Goal: Transaction & Acquisition: Book appointment/travel/reservation

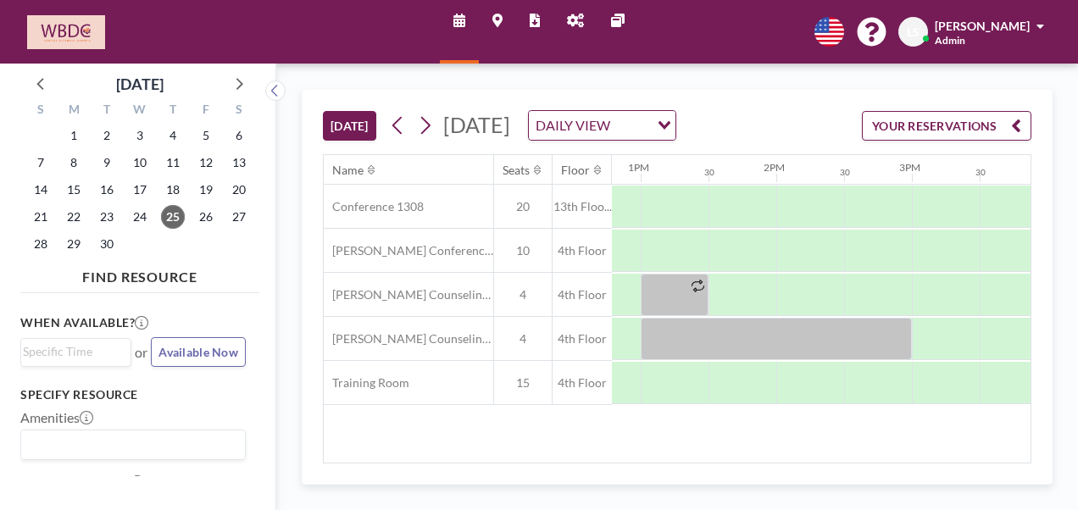
scroll to position [0, 1736]
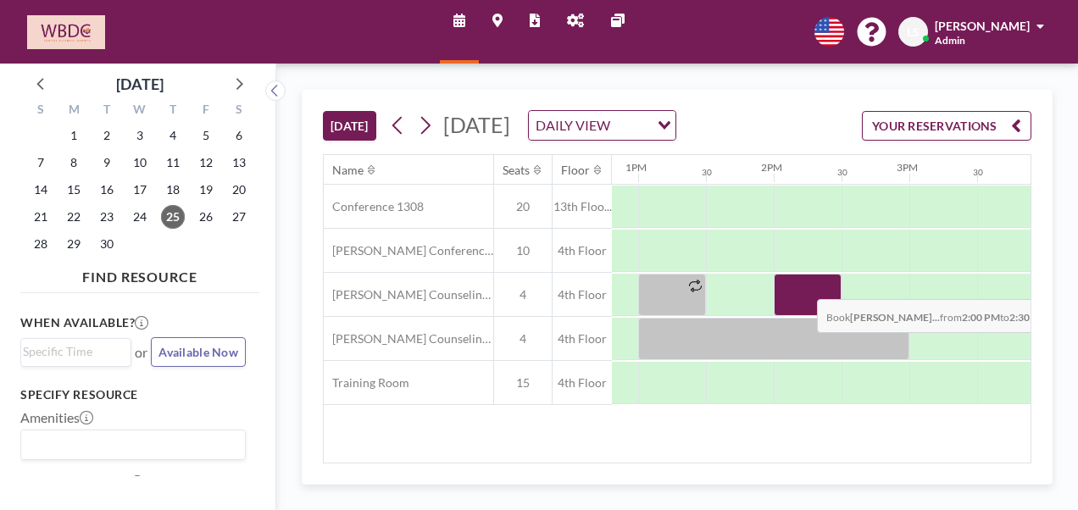
click at [803, 308] on div at bounding box center [807, 295] width 68 height 42
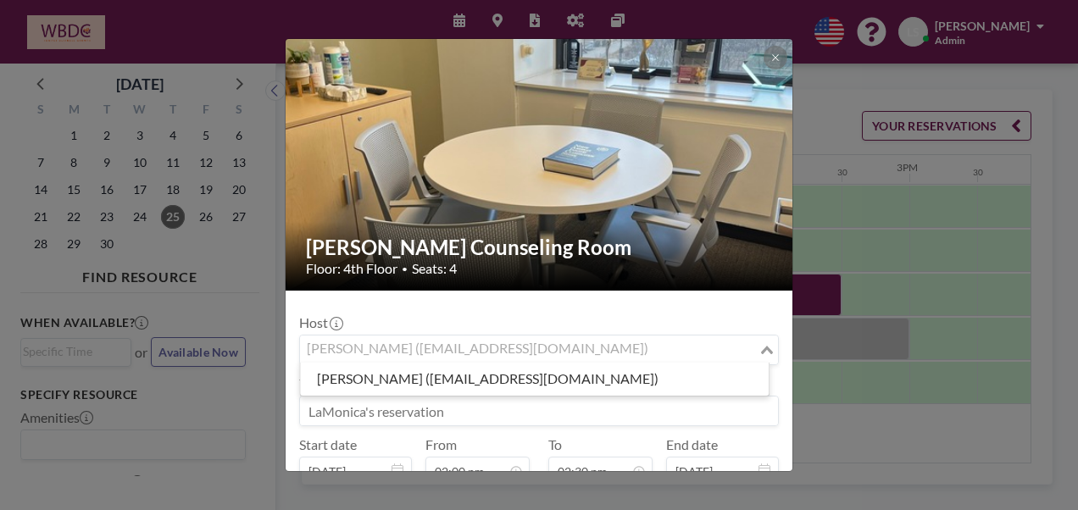
click at [492, 350] on div "[PERSON_NAME] ([EMAIL_ADDRESS][DOMAIN_NAME])" at bounding box center [529, 347] width 458 height 25
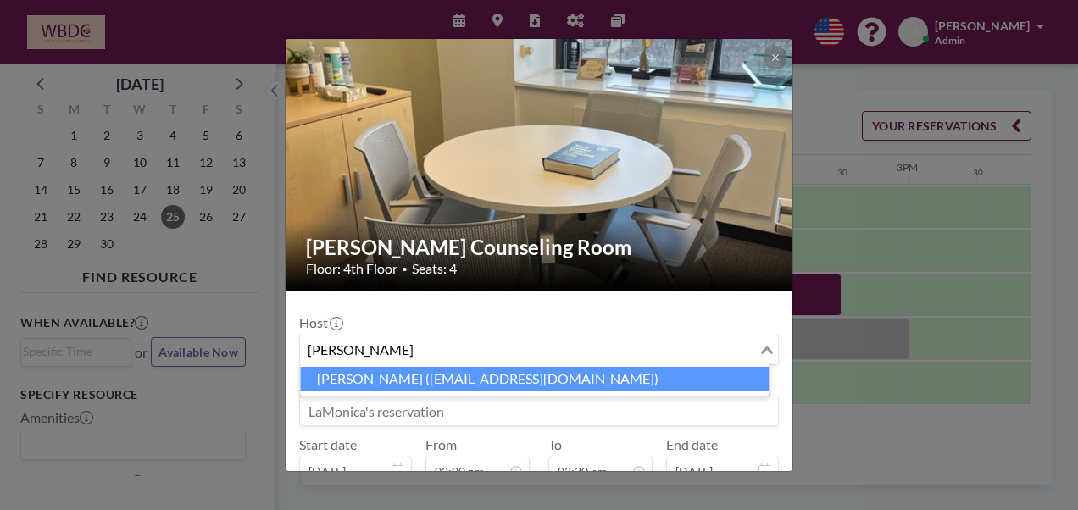
click at [493, 377] on li "[PERSON_NAME] ([EMAIL_ADDRESS][DOMAIN_NAME])" at bounding box center [534, 379] width 468 height 25
type input "[PERSON_NAME]"
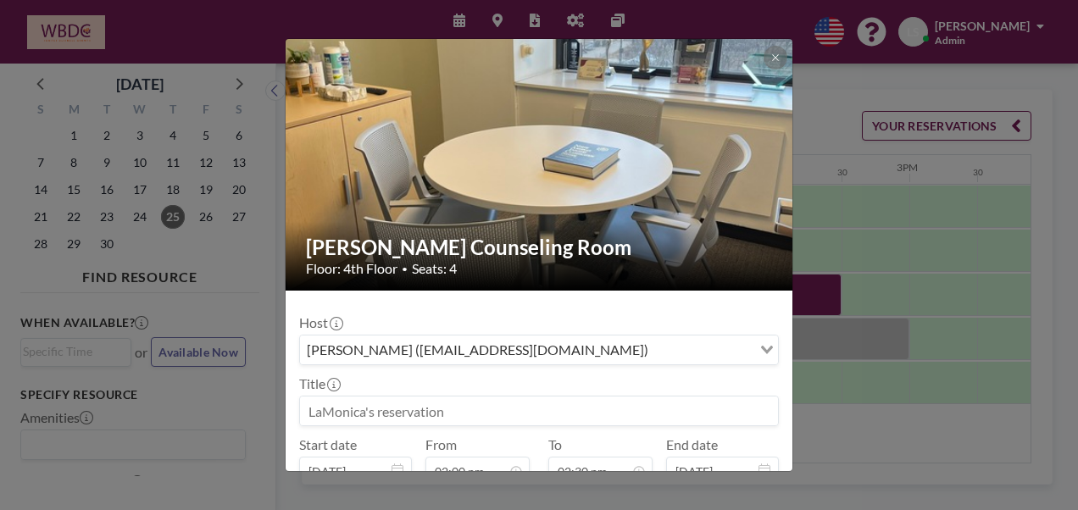
click at [504, 405] on input at bounding box center [539, 410] width 478 height 29
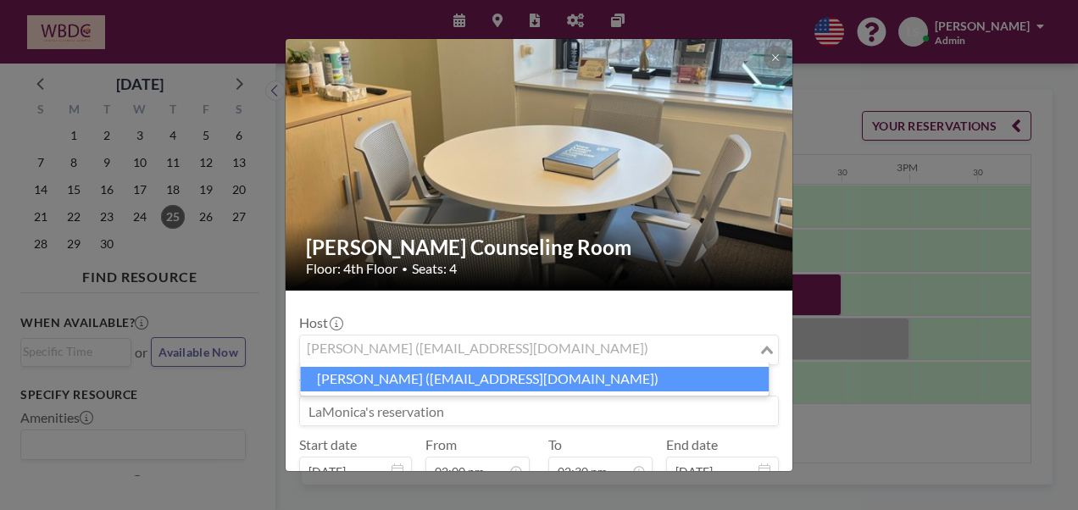
click at [532, 345] on input "Search for option" at bounding box center [529, 350] width 455 height 22
click at [532, 346] on input "Search for option" at bounding box center [529, 350] width 455 height 22
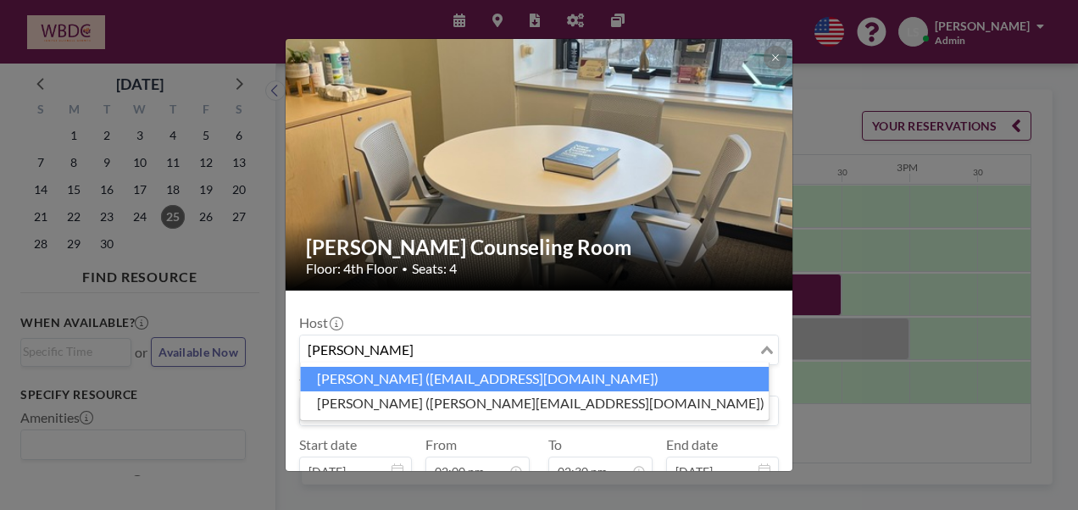
click at [542, 367] on li "[PERSON_NAME] ([EMAIL_ADDRESS][DOMAIN_NAME])" at bounding box center [534, 379] width 468 height 25
type input "[PERSON_NAME]"
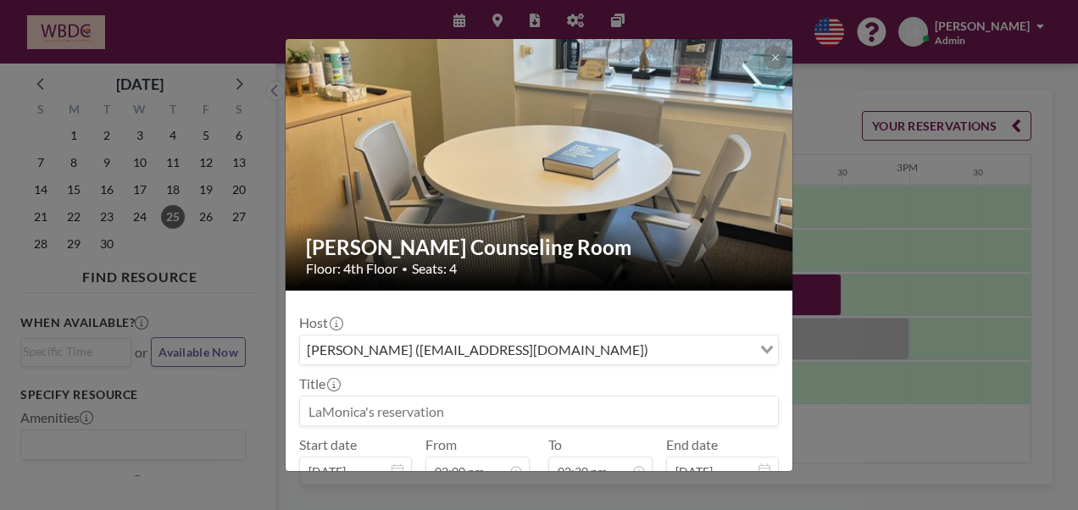
click at [490, 400] on input at bounding box center [539, 410] width 478 height 29
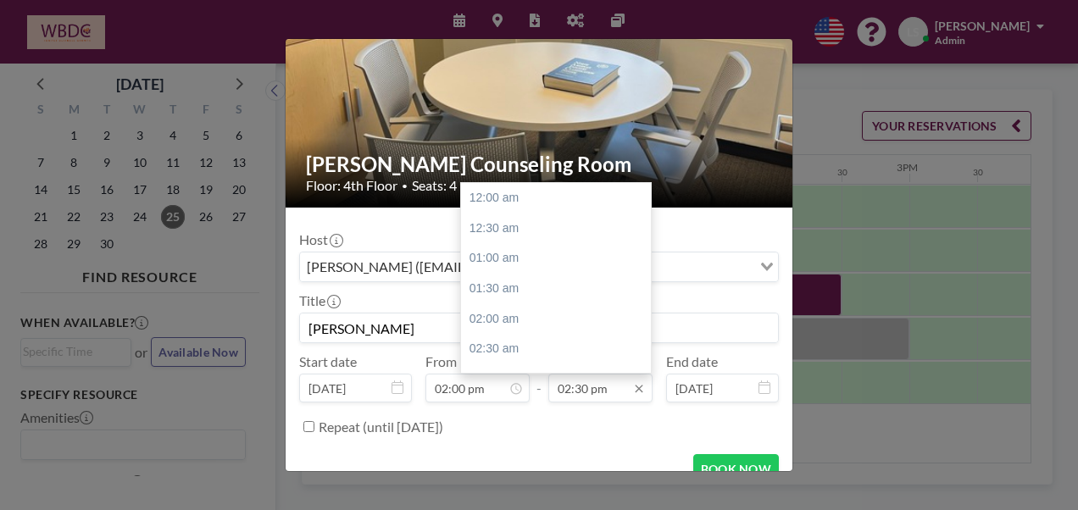
scroll to position [874, 0]
type input "[PERSON_NAME]"
click at [585, 388] on input "02:30 pm" at bounding box center [600, 388] width 104 height 29
click at [497, 252] on div "03:30 pm" at bounding box center [560, 259] width 198 height 30
type input "03:30 pm"
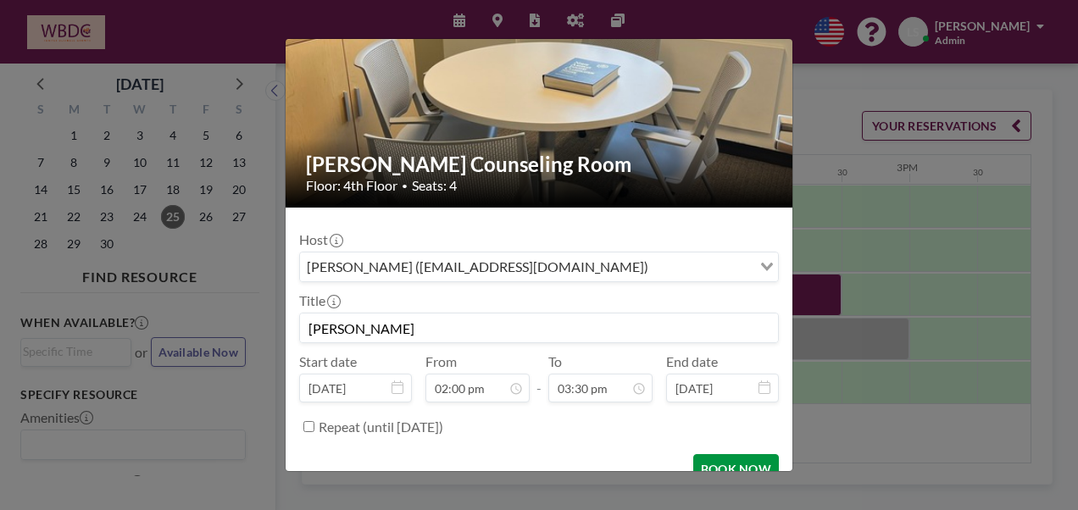
click at [723, 459] on button "BOOK NOW" at bounding box center [736, 469] width 86 height 30
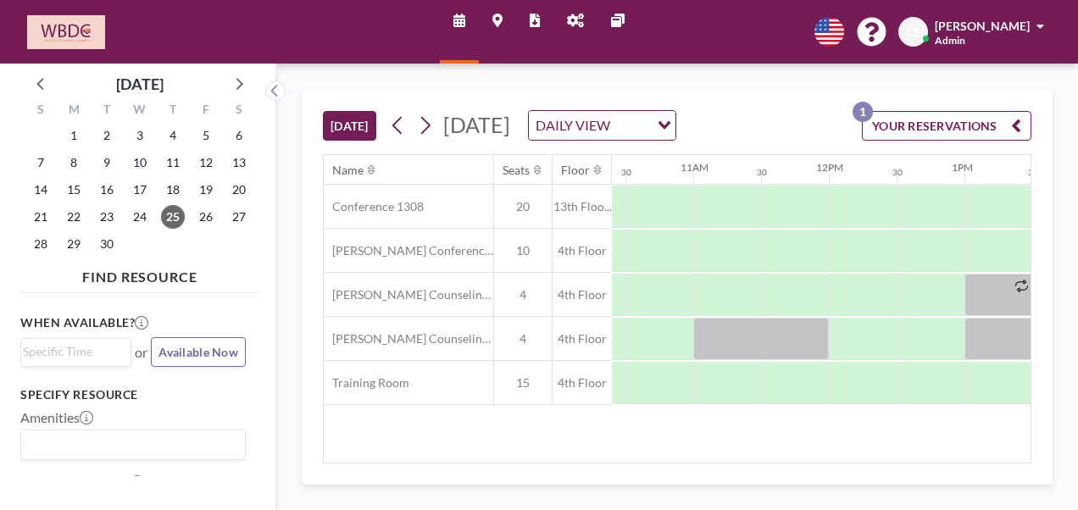
scroll to position [0, 1407]
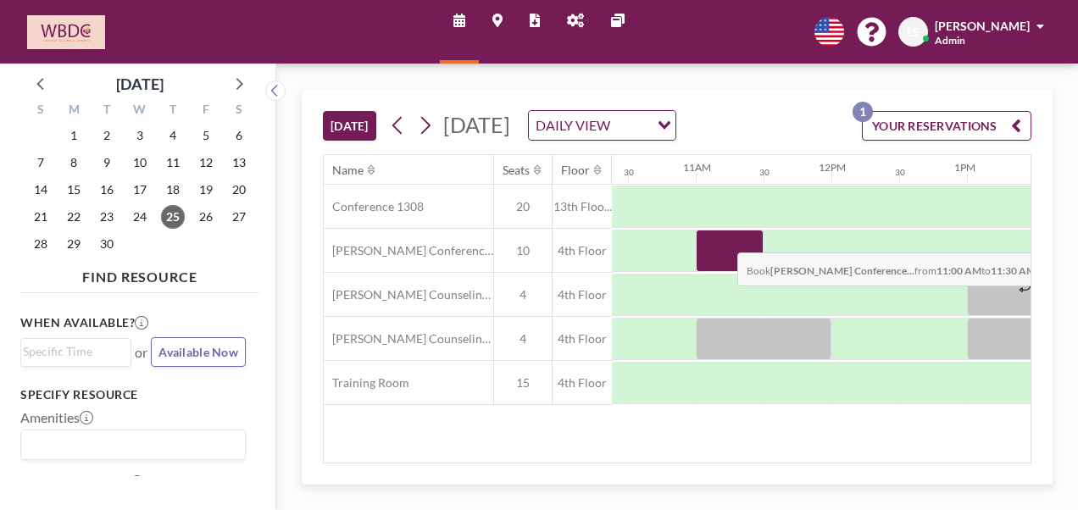
click at [723, 262] on div at bounding box center [729, 251] width 68 height 42
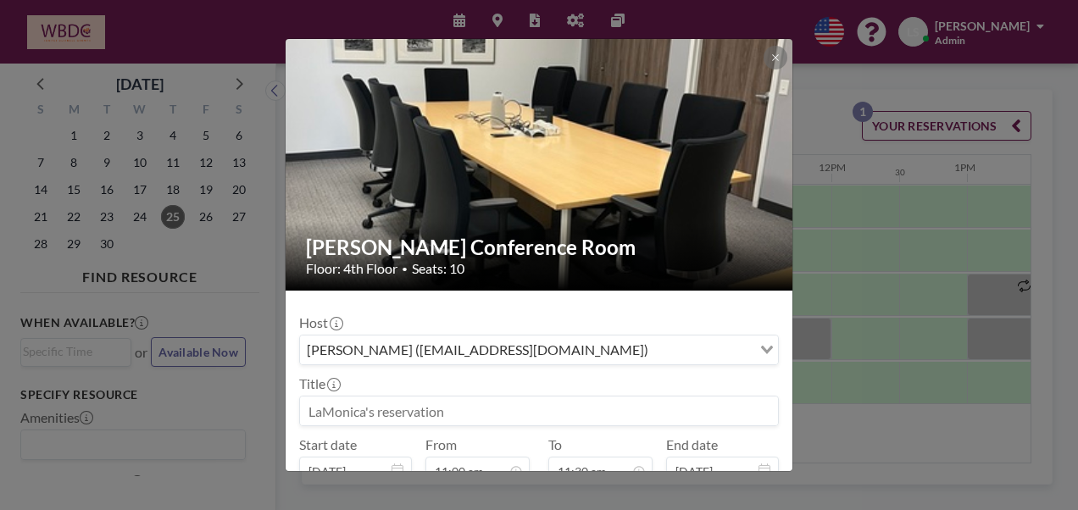
click at [524, 415] on input at bounding box center [539, 410] width 478 height 29
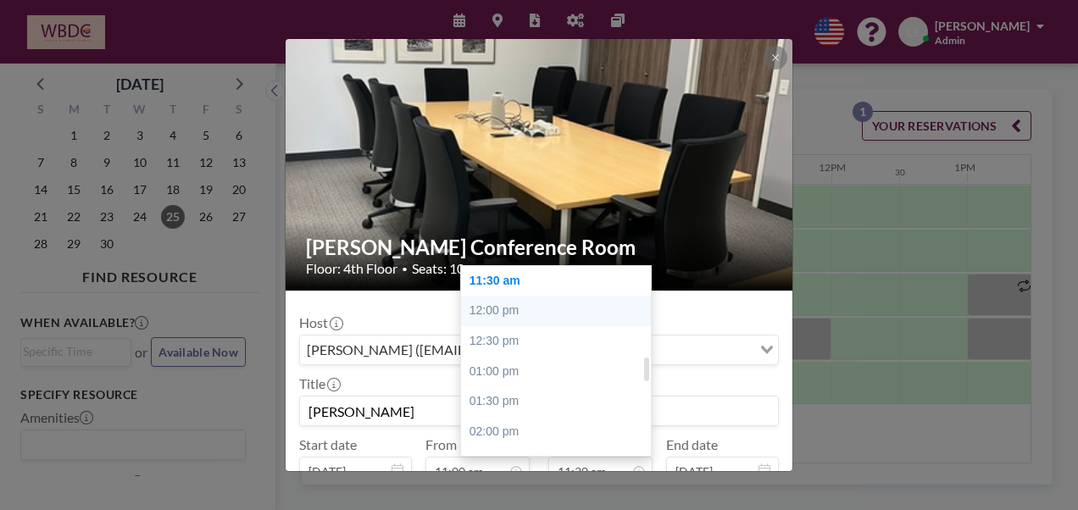
type input "[PERSON_NAME]"
click at [496, 306] on div "12:00 pm" at bounding box center [560, 311] width 198 height 30
type input "12:00 pm"
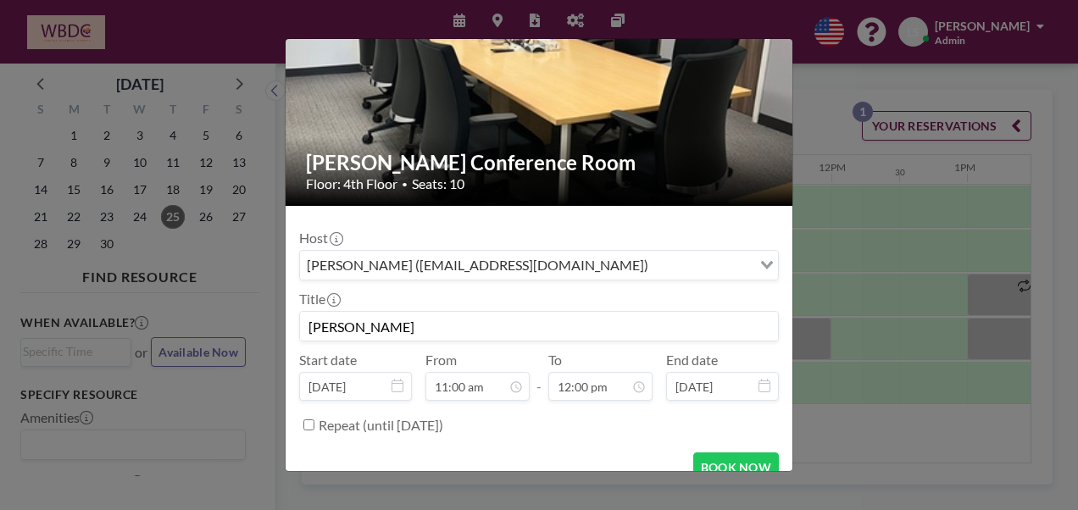
scroll to position [106, 0]
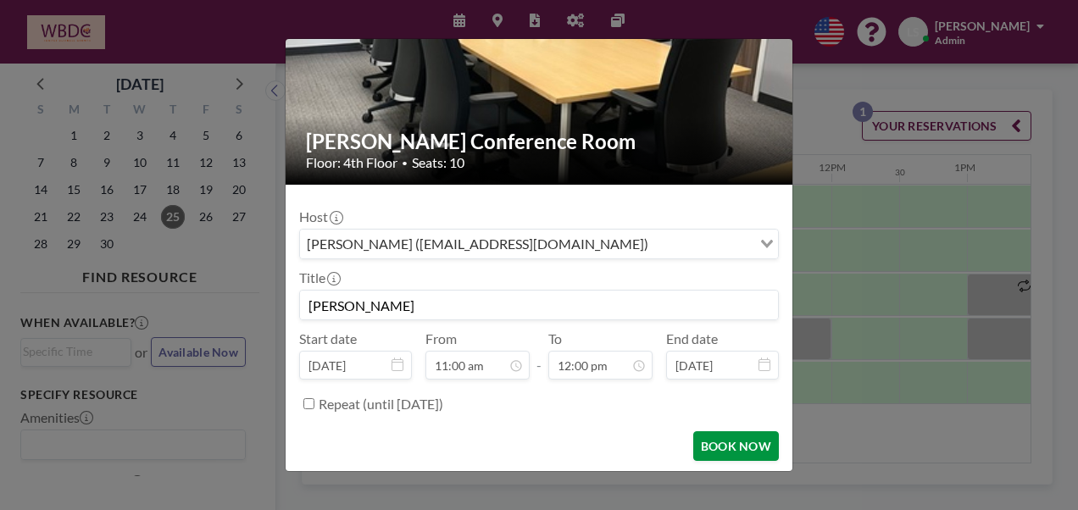
click at [751, 435] on button "BOOK NOW" at bounding box center [736, 446] width 86 height 30
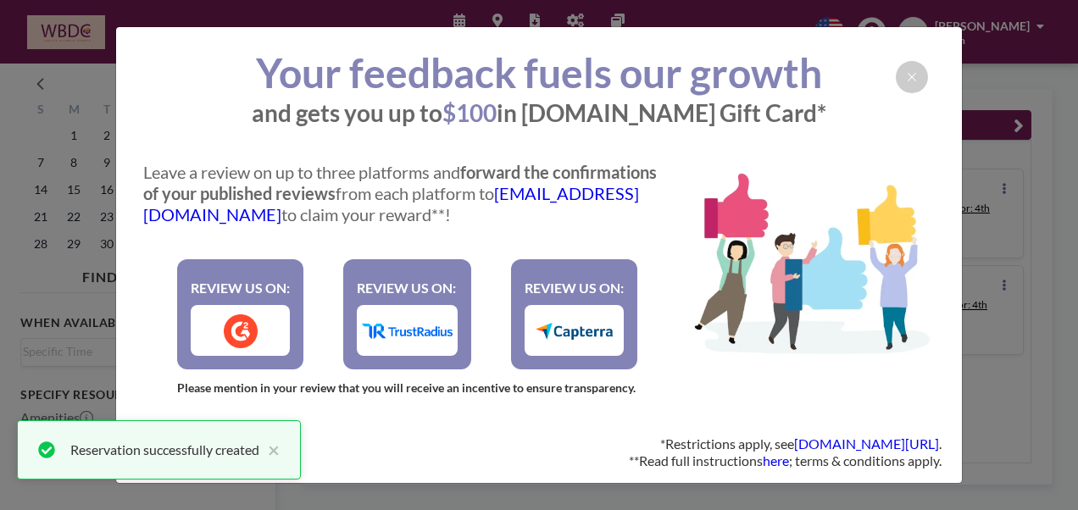
scroll to position [0, 0]
click at [913, 71] on icon at bounding box center [911, 77] width 10 height 14
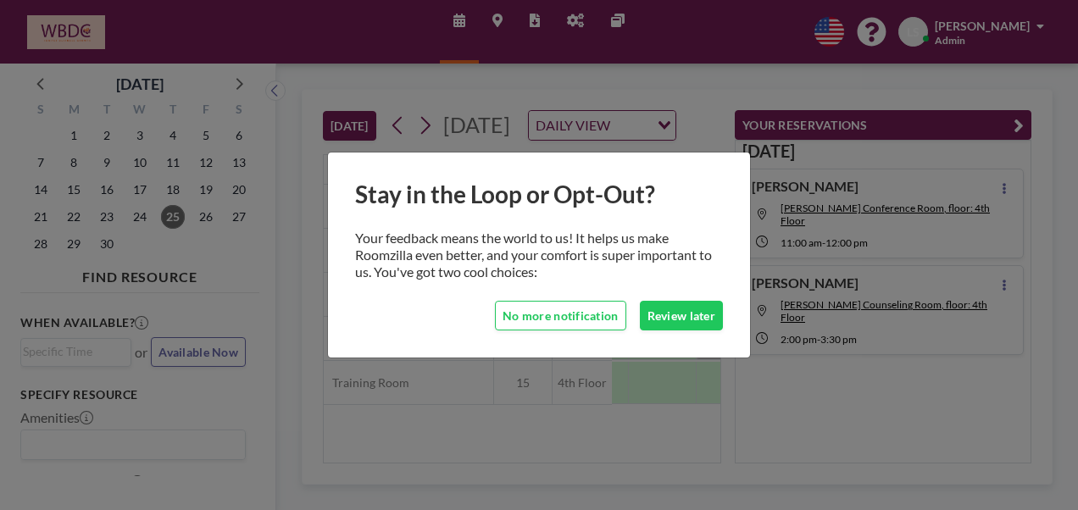
click at [733, 173] on div "Stay in the Loop or Opt-Out? Your feedback means the world to us! It helps us m…" at bounding box center [539, 255] width 424 height 207
drag, startPoint x: 707, startPoint y: 181, endPoint x: 707, endPoint y: 195, distance: 13.6
click at [707, 185] on h1 "Stay in the Loop or Opt-Out?" at bounding box center [539, 195] width 368 height 30
click at [706, 311] on button "Review later" at bounding box center [681, 316] width 83 height 30
